Goal: Task Accomplishment & Management: Use online tool/utility

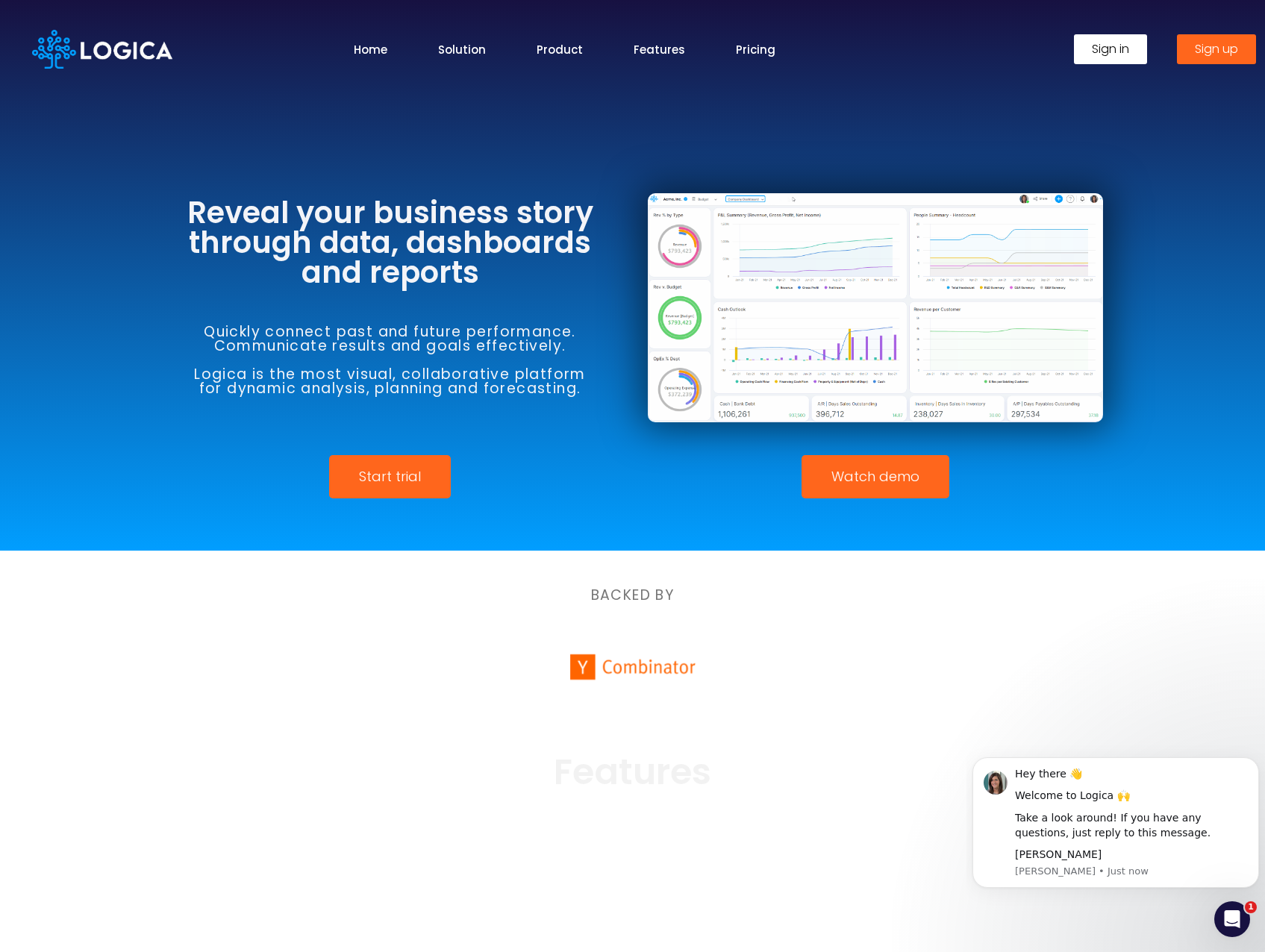
click at [1111, 54] on span "Sign in" at bounding box center [1110, 48] width 37 height 12
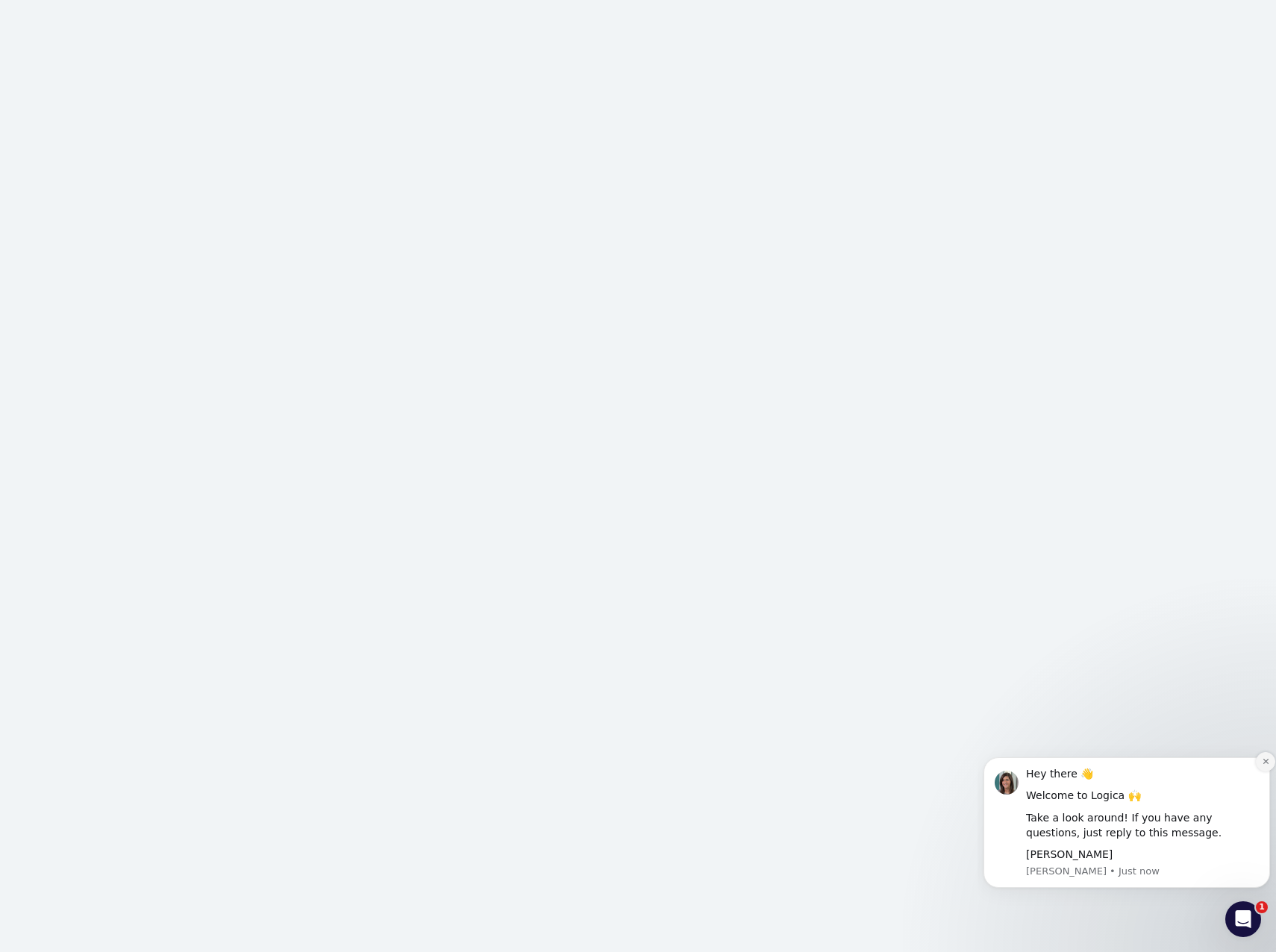
click at [1267, 763] on icon "Dismiss notification" at bounding box center [1265, 761] width 5 height 5
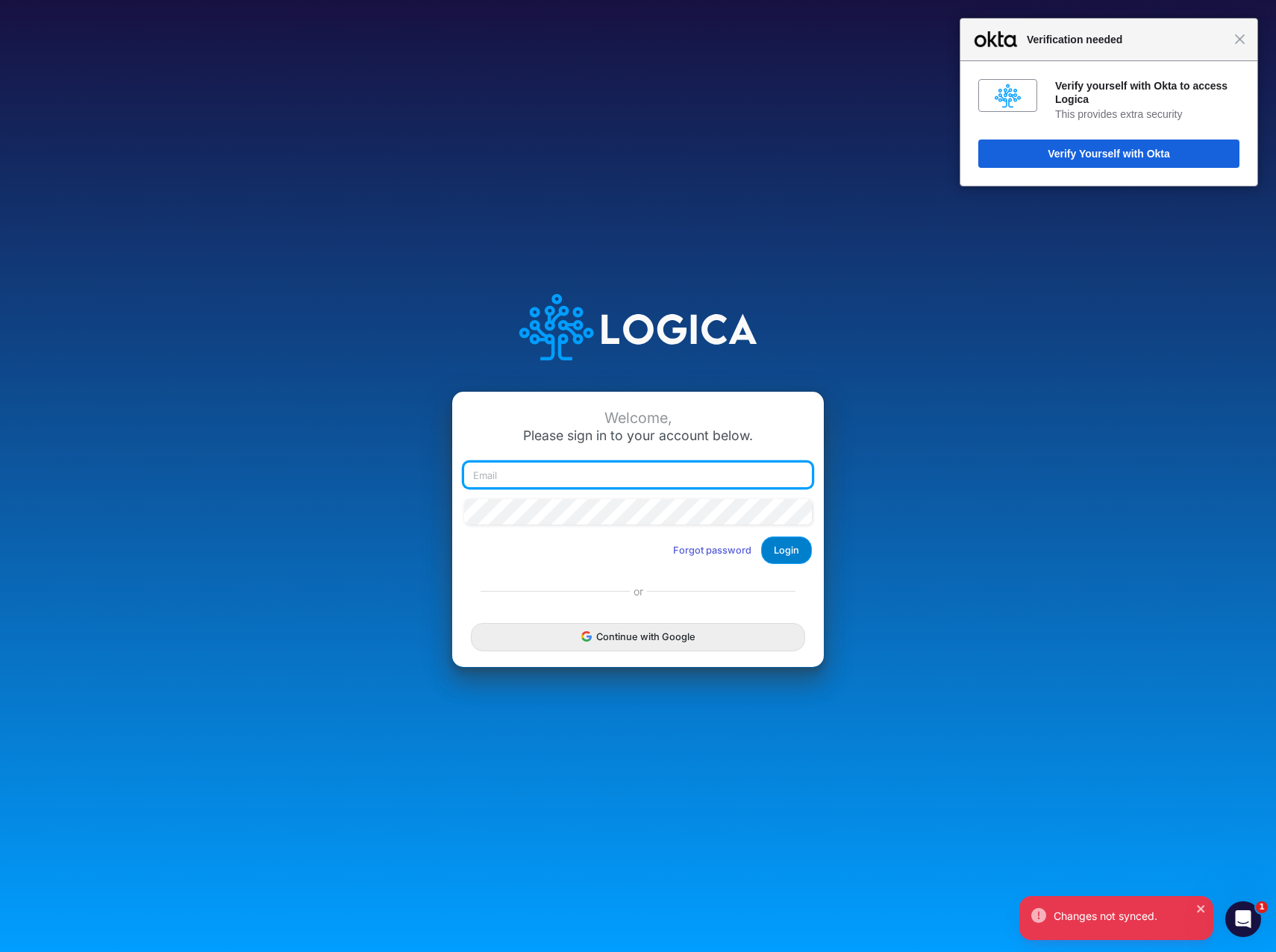
type input "carmitage@cassling.com"
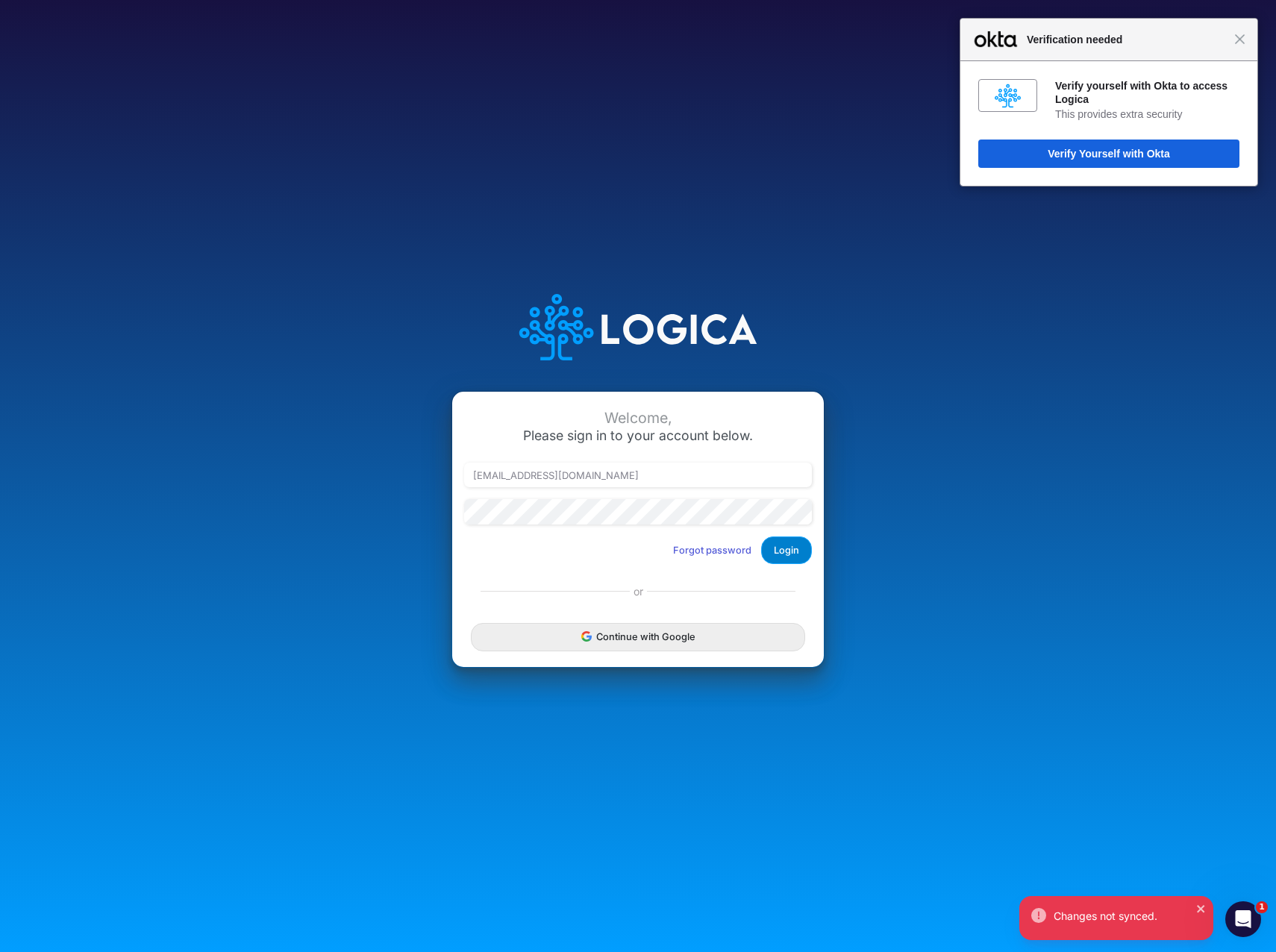
click at [796, 551] on button "Login" at bounding box center [786, 550] width 51 height 27
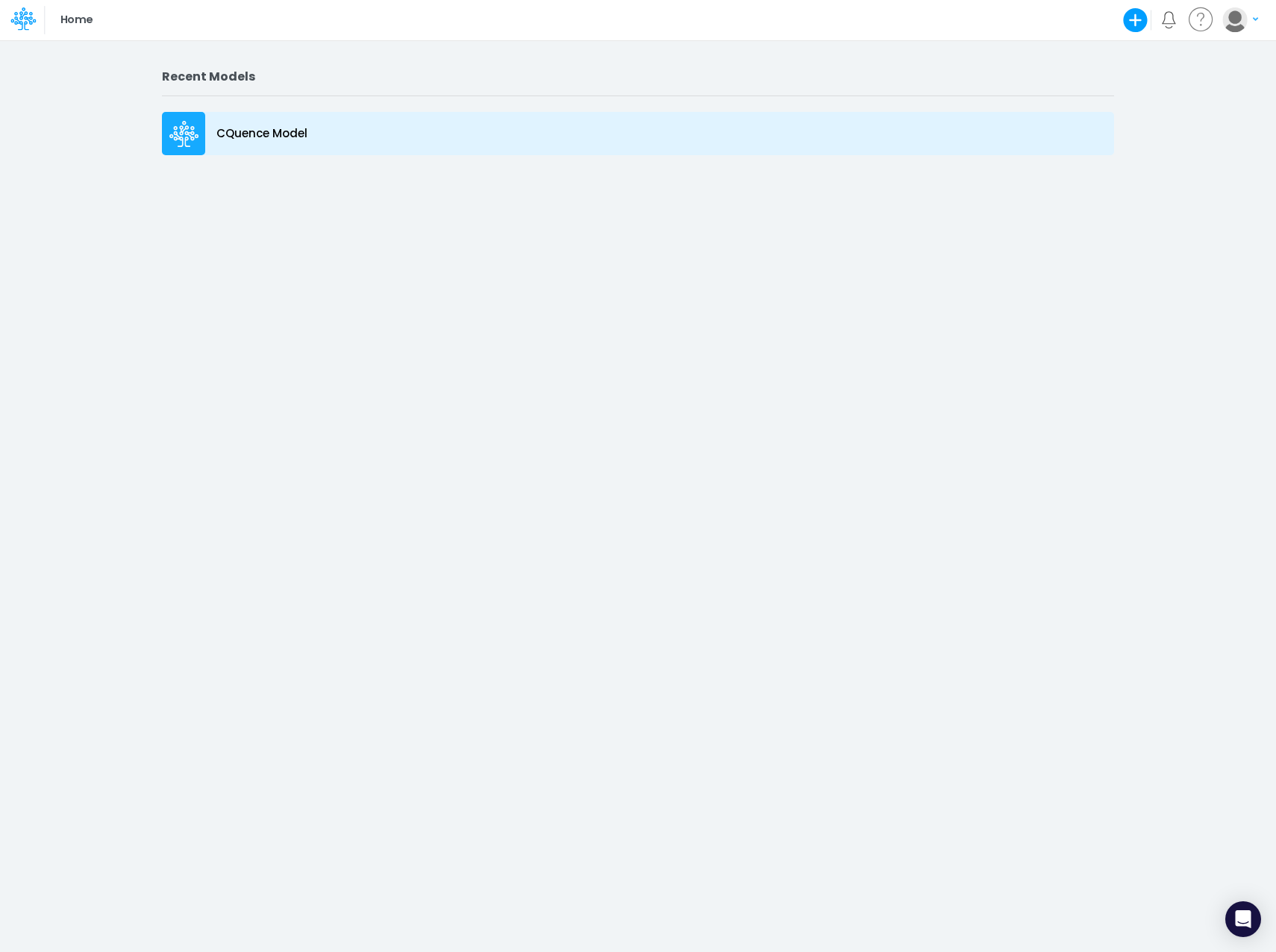
click at [254, 135] on p "CQuence Model" at bounding box center [262, 134] width 91 height 17
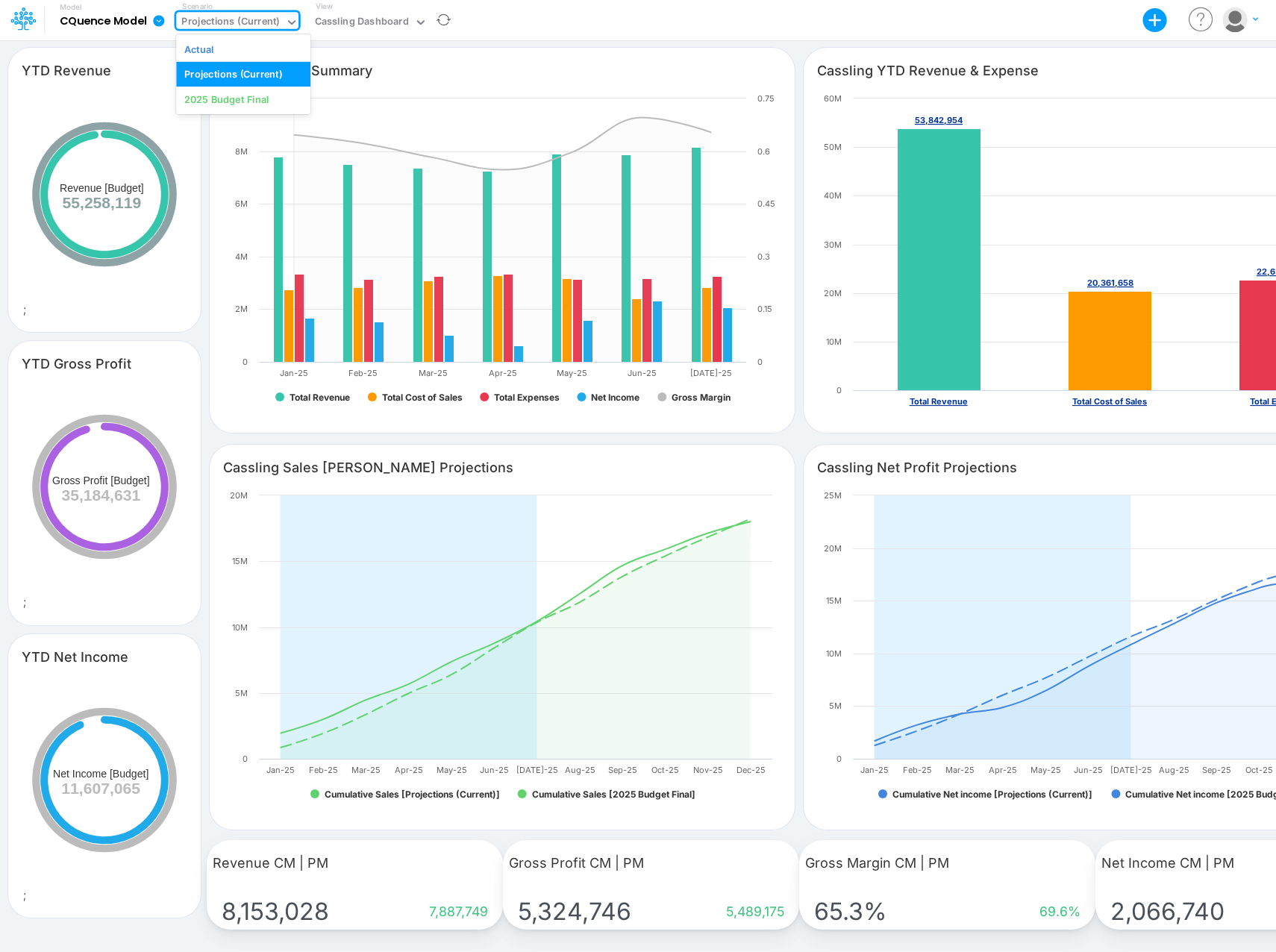
click at [290, 22] on icon at bounding box center [291, 22] width 13 height 13
click at [252, 100] on div "2025 Budget Final" at bounding box center [226, 99] width 84 height 14
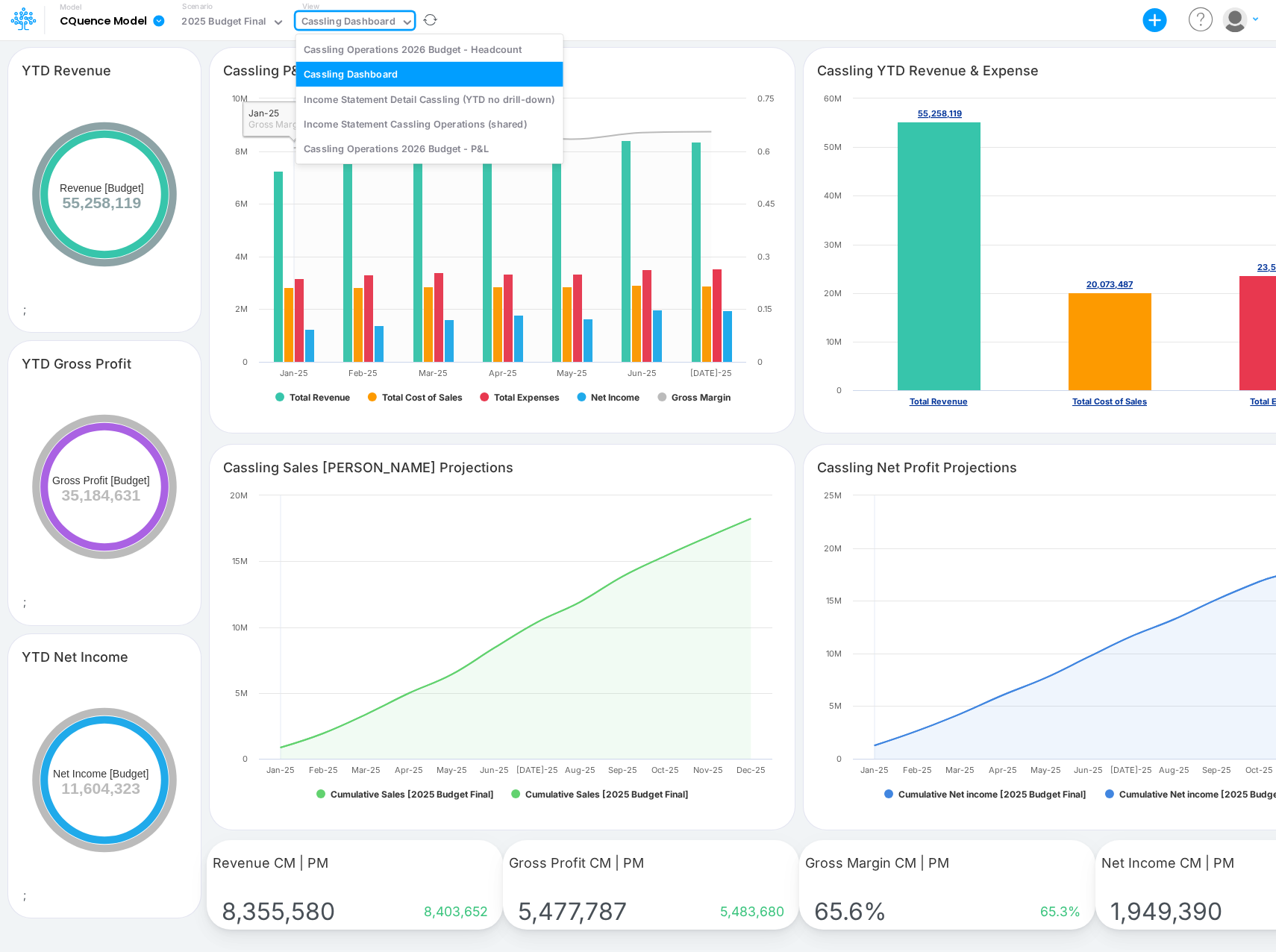
click at [391, 20] on div "Cassling Dashboard" at bounding box center [348, 23] width 94 height 17
click at [398, 124] on div "Income Statement Cassling Operations (shared)" at bounding box center [429, 123] width 267 height 25
